Goal: Information Seeking & Learning: Learn about a topic

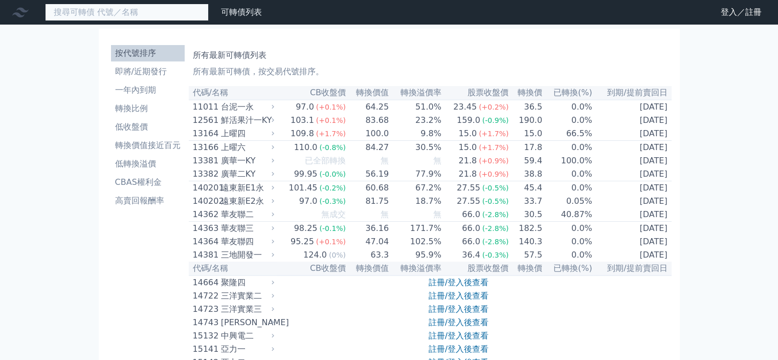
click at [140, 15] on input at bounding box center [127, 12] width 164 height 17
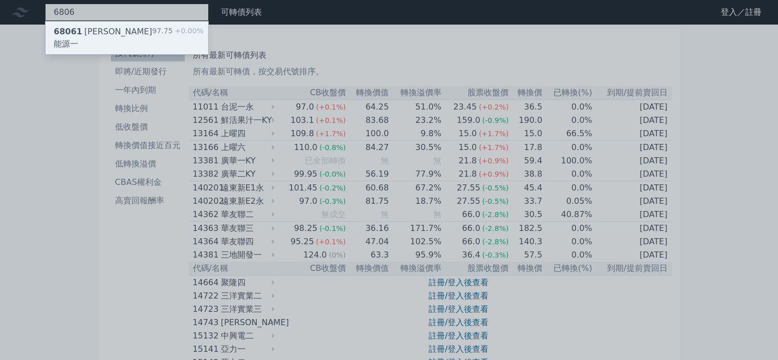
type input "6806"
click at [94, 34] on div "68061 [PERSON_NAME]能源一" at bounding box center [103, 38] width 99 height 25
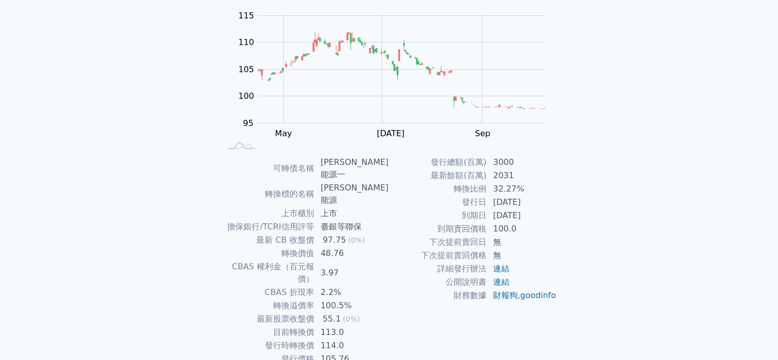
scroll to position [102, 0]
drag, startPoint x: 491, startPoint y: 221, endPoint x: 546, endPoint y: 228, distance: 55.6
click at [535, 227] on td "100.0" at bounding box center [522, 226] width 70 height 13
drag, startPoint x: 321, startPoint y: 199, endPoint x: 389, endPoint y: 203, distance: 68.1
click at [349, 218] on td "臺銀等聯保" at bounding box center [352, 224] width 75 height 13
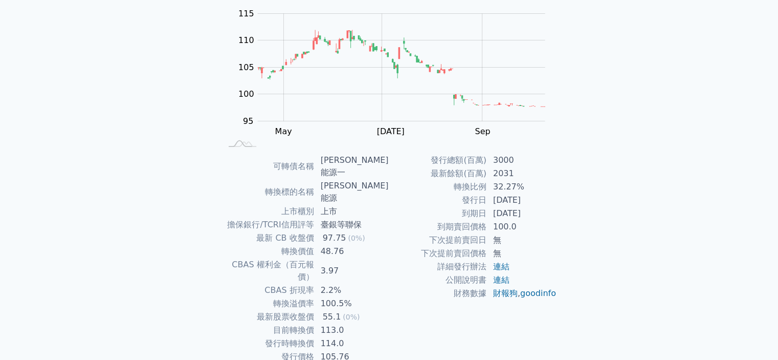
click at [406, 236] on td "下次提前賣回日" at bounding box center [438, 239] width 98 height 13
drag, startPoint x: 327, startPoint y: 199, endPoint x: 379, endPoint y: 199, distance: 51.7
click at [379, 218] on td "臺銀等聯保" at bounding box center [352, 224] width 75 height 13
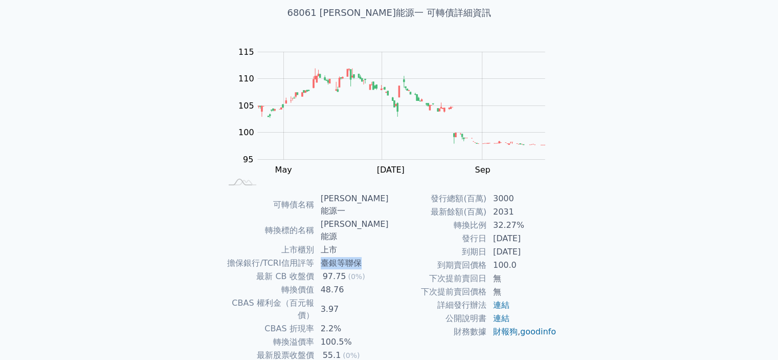
scroll to position [0, 0]
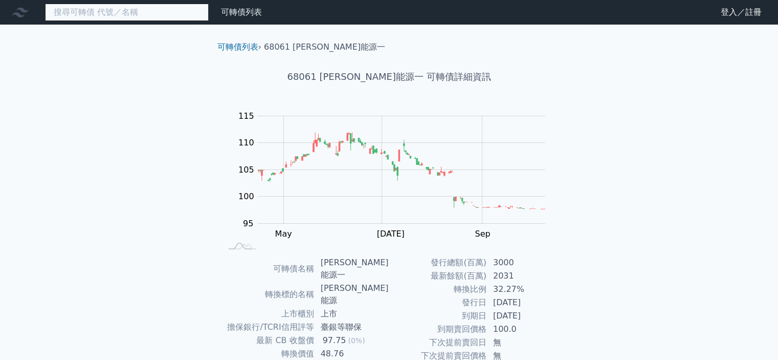
click at [115, 19] on input at bounding box center [127, 12] width 164 height 17
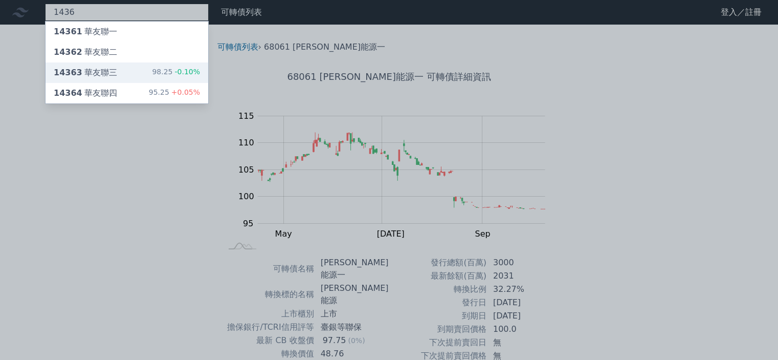
type input "1436"
click at [129, 70] on div "14363 華友聯三 98.25 -0.10%" at bounding box center [127, 72] width 163 height 20
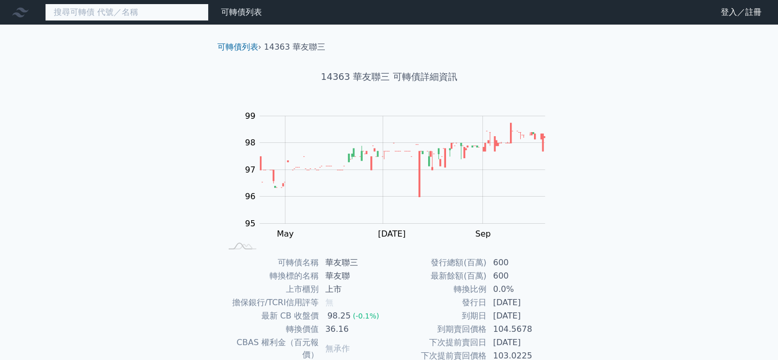
click at [125, 12] on input at bounding box center [127, 12] width 164 height 17
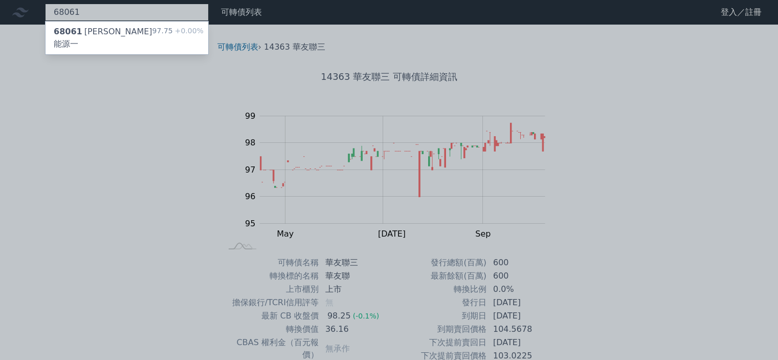
type input "68061"
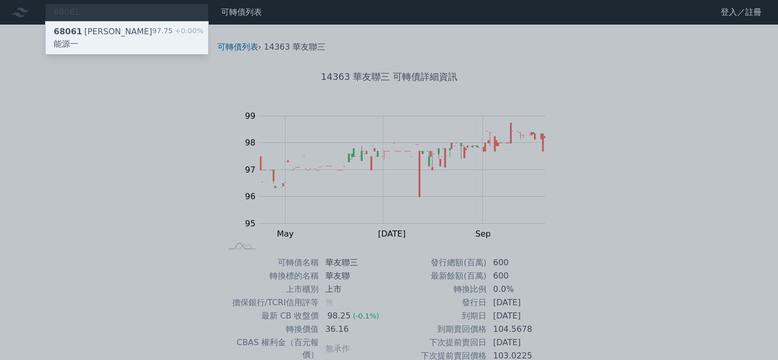
click at [131, 35] on div "68061 [PERSON_NAME]能源一 97.75 +0.00%" at bounding box center [127, 37] width 163 height 33
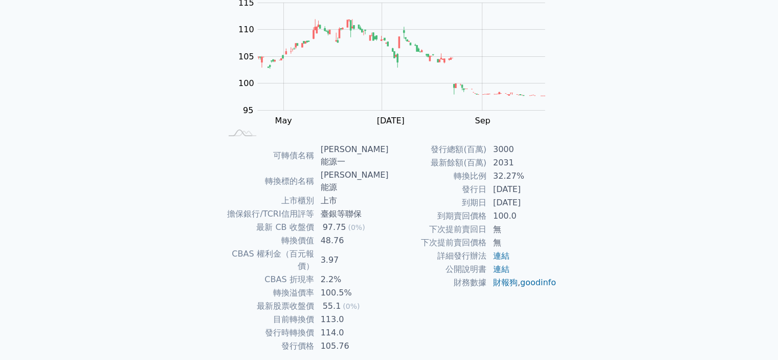
scroll to position [114, 0]
click at [505, 257] on link "連結" at bounding box center [501, 255] width 16 height 10
drag, startPoint x: 326, startPoint y: 148, endPoint x: 355, endPoint y: 149, distance: 29.2
click at [355, 149] on td "[PERSON_NAME]能源一" at bounding box center [352, 155] width 75 height 26
copy td "[PERSON_NAME]能源"
